Goal: Find specific page/section: Find specific page/section

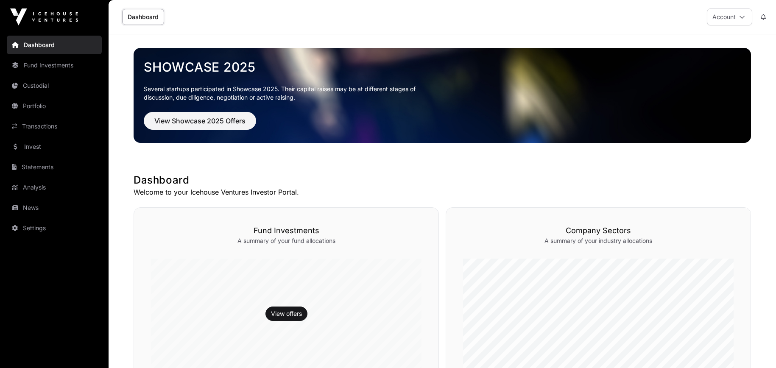
click at [44, 126] on link "Transactions" at bounding box center [54, 126] width 95 height 19
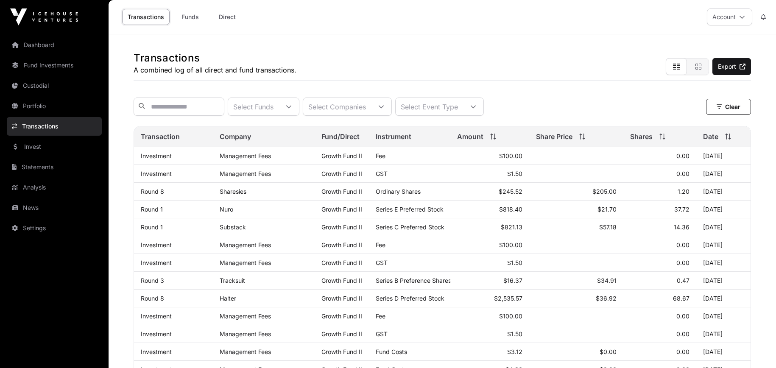
click at [45, 109] on link "Portfolio" at bounding box center [54, 106] width 95 height 19
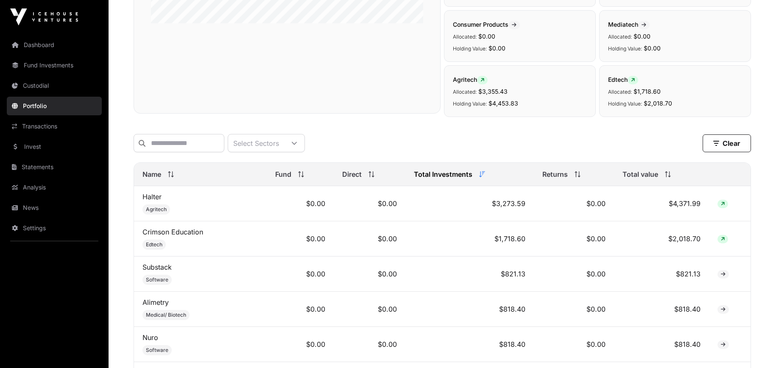
scroll to position [254, 0]
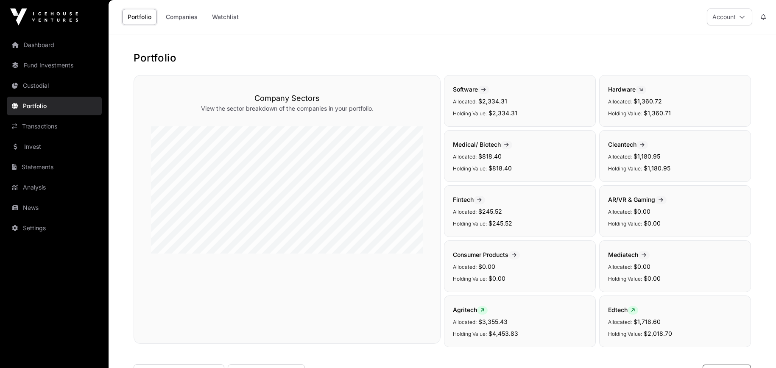
scroll to position [254, 0]
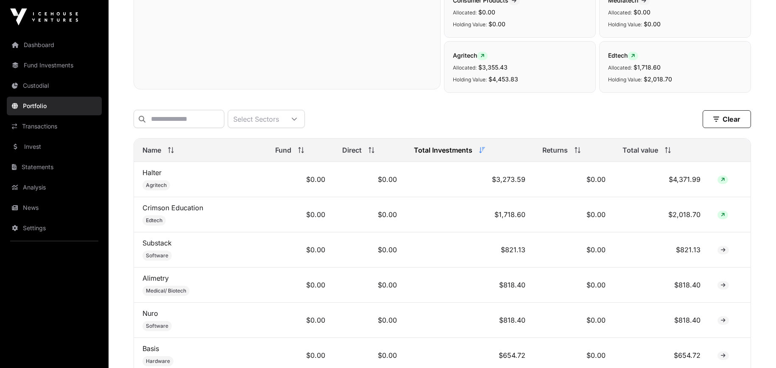
click at [46, 124] on link "Transactions" at bounding box center [54, 126] width 95 height 19
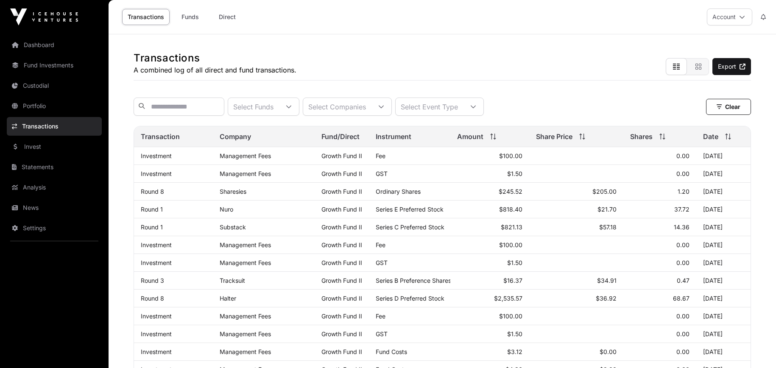
click at [64, 190] on link "Analysis" at bounding box center [54, 187] width 95 height 19
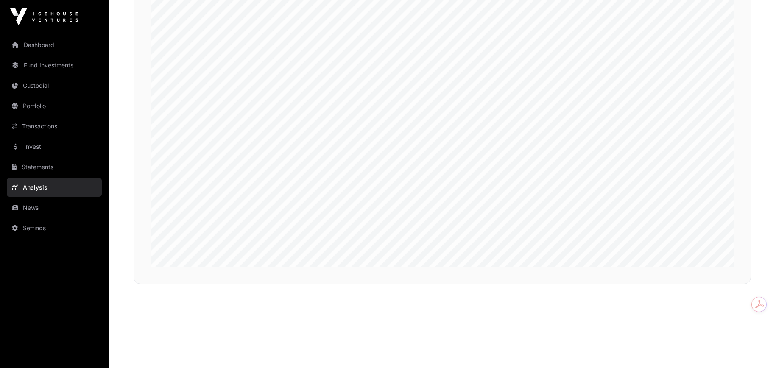
scroll to position [2155, 0]
